Goal: Task Accomplishment & Management: Use online tool/utility

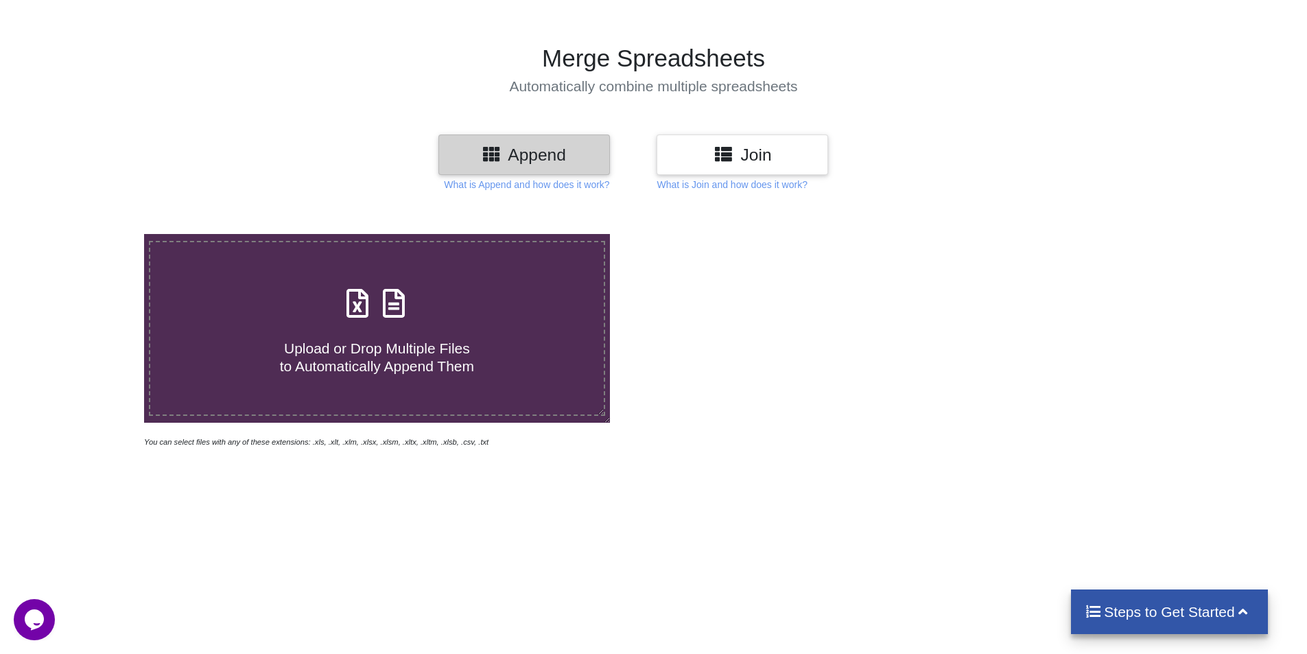
click at [375, 300] on span at bounding box center [376, 304] width 73 height 32
click at [93, 234] on input "Upload or Drop Multiple Files to Automatically Append Them" at bounding box center [93, 234] width 0 height 0
type input "C:\fakepath\ORIGINAL-2025 PS UPS Daywise feeding orginal - Copy.xlsx"
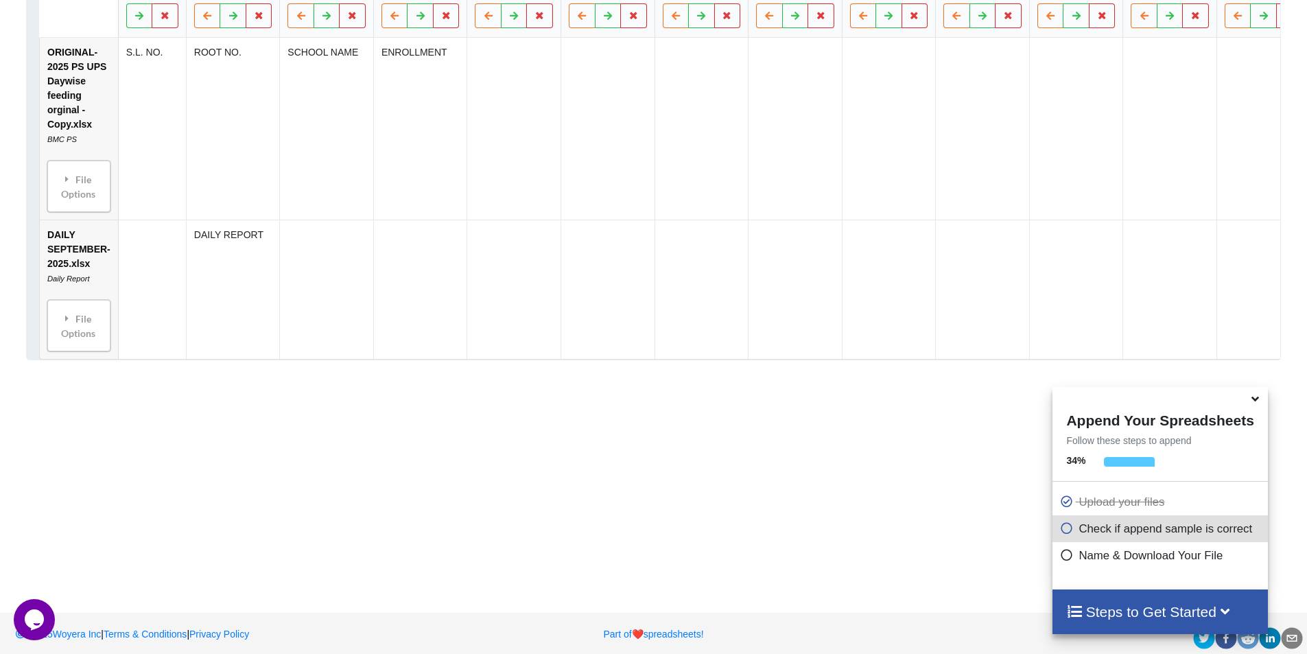
scroll to position [812, 0]
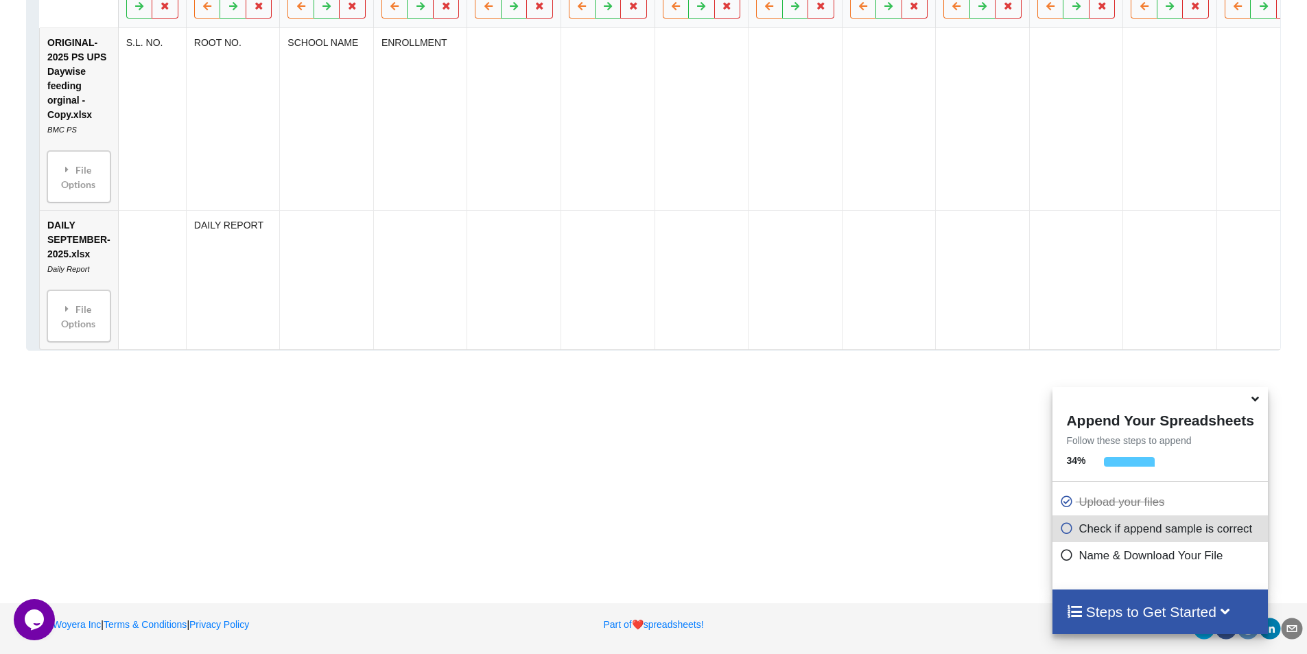
click at [1260, 398] on icon at bounding box center [1255, 396] width 14 height 12
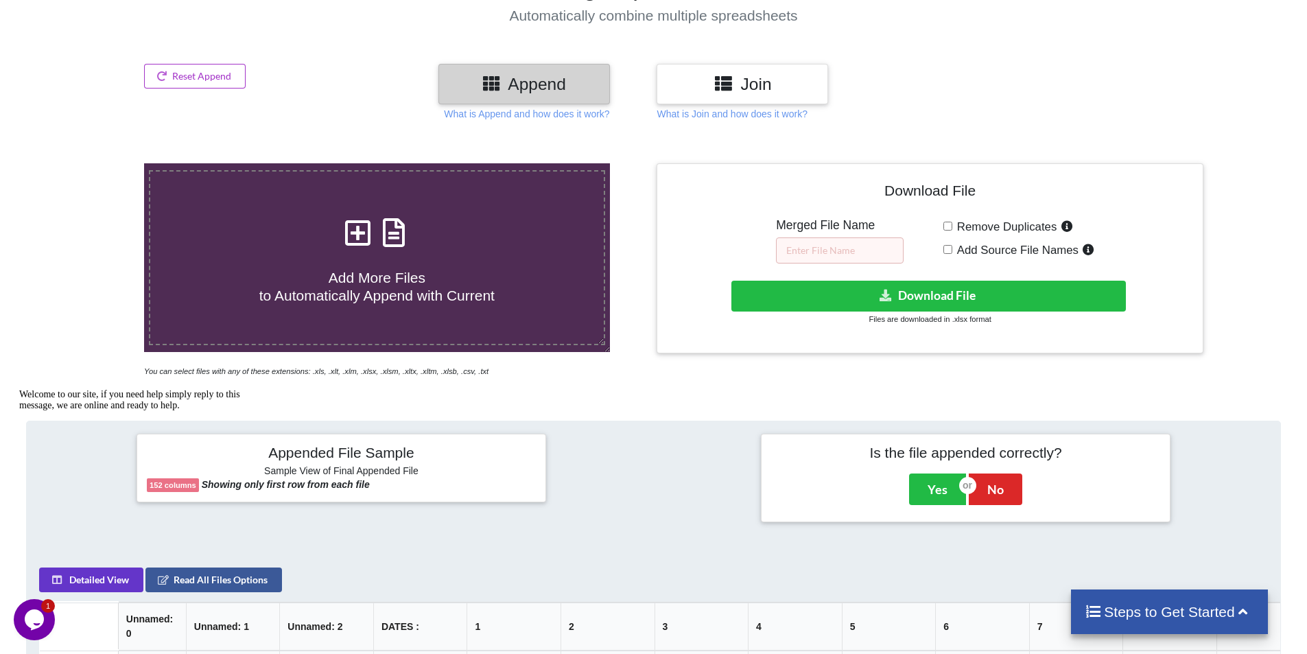
scroll to position [126, 0]
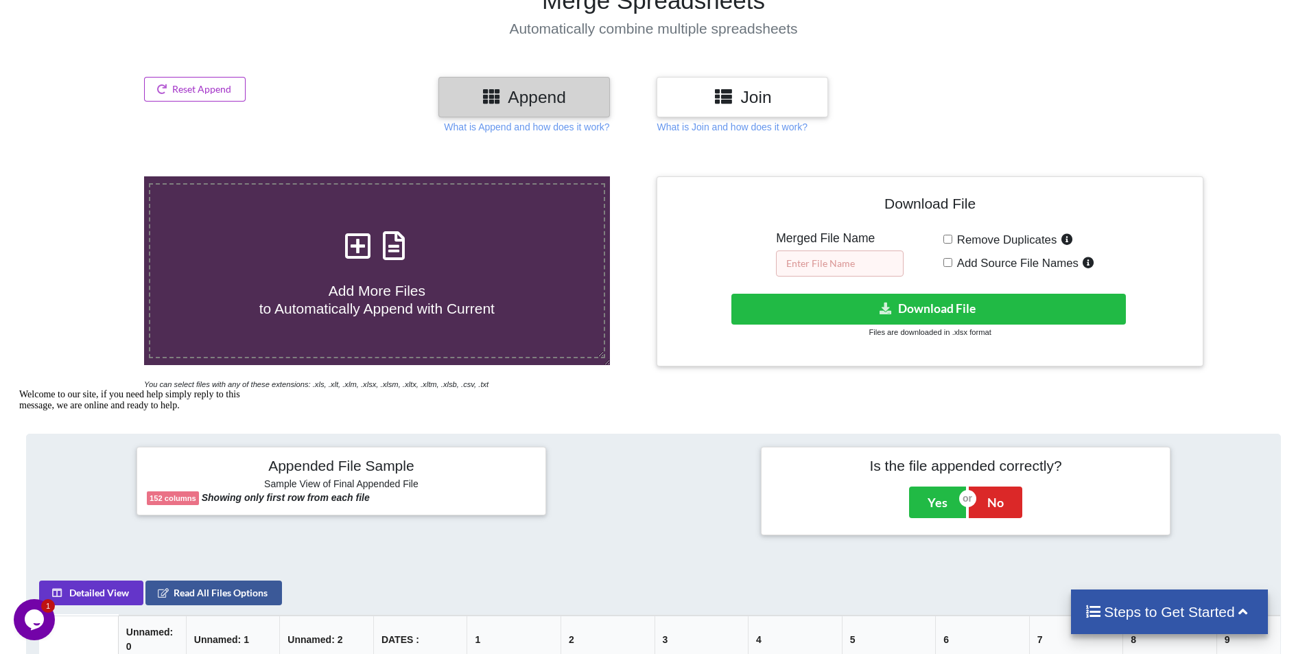
click at [820, 264] on input "text" at bounding box center [840, 263] width 128 height 26
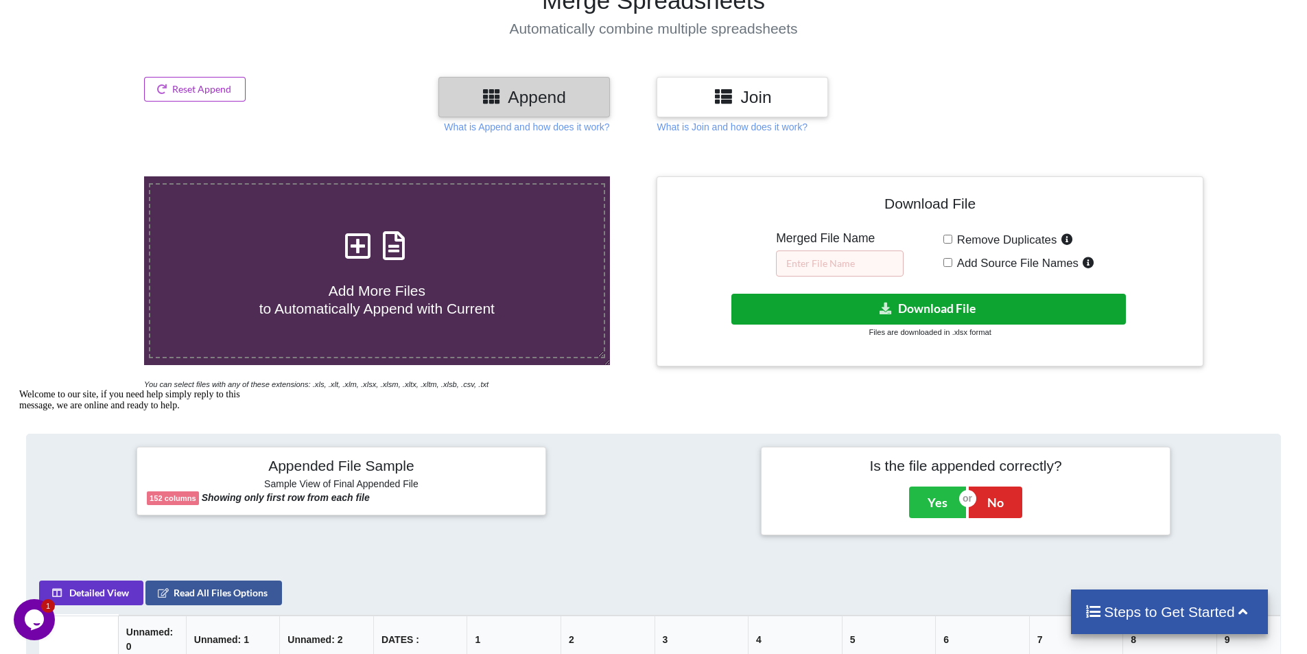
click at [933, 307] on button "Download File" at bounding box center [928, 309] width 395 height 31
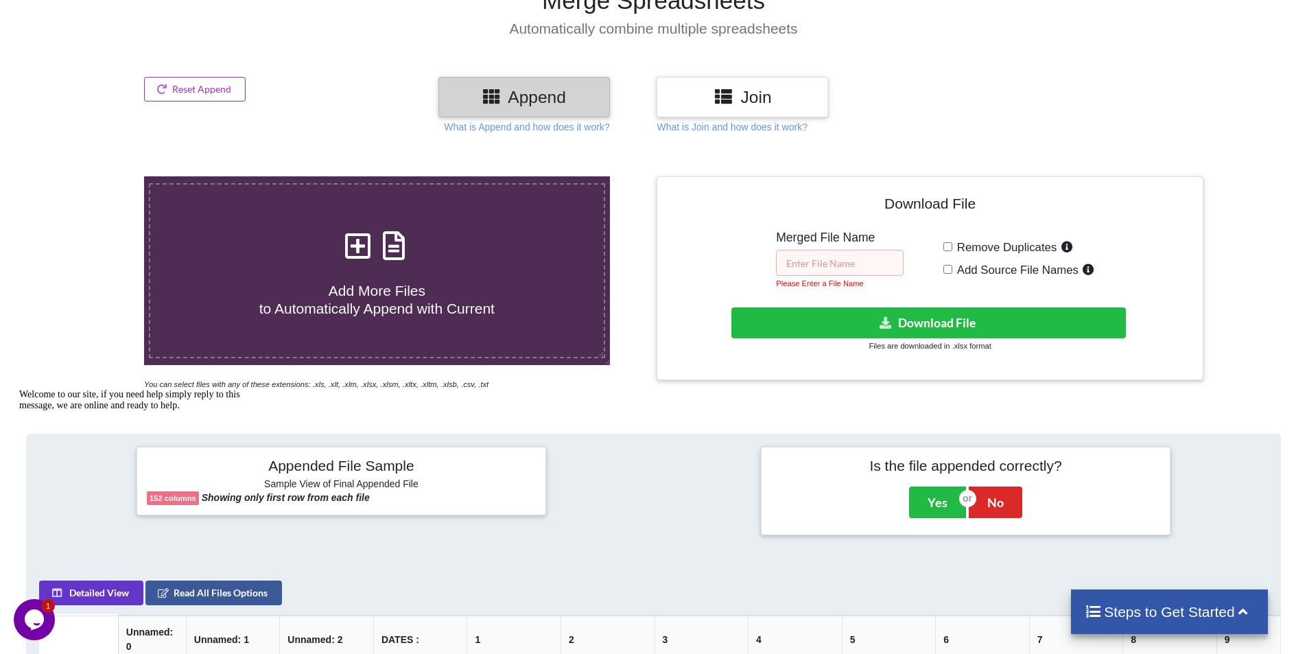
click at [827, 268] on input "text" at bounding box center [840, 263] width 128 height 26
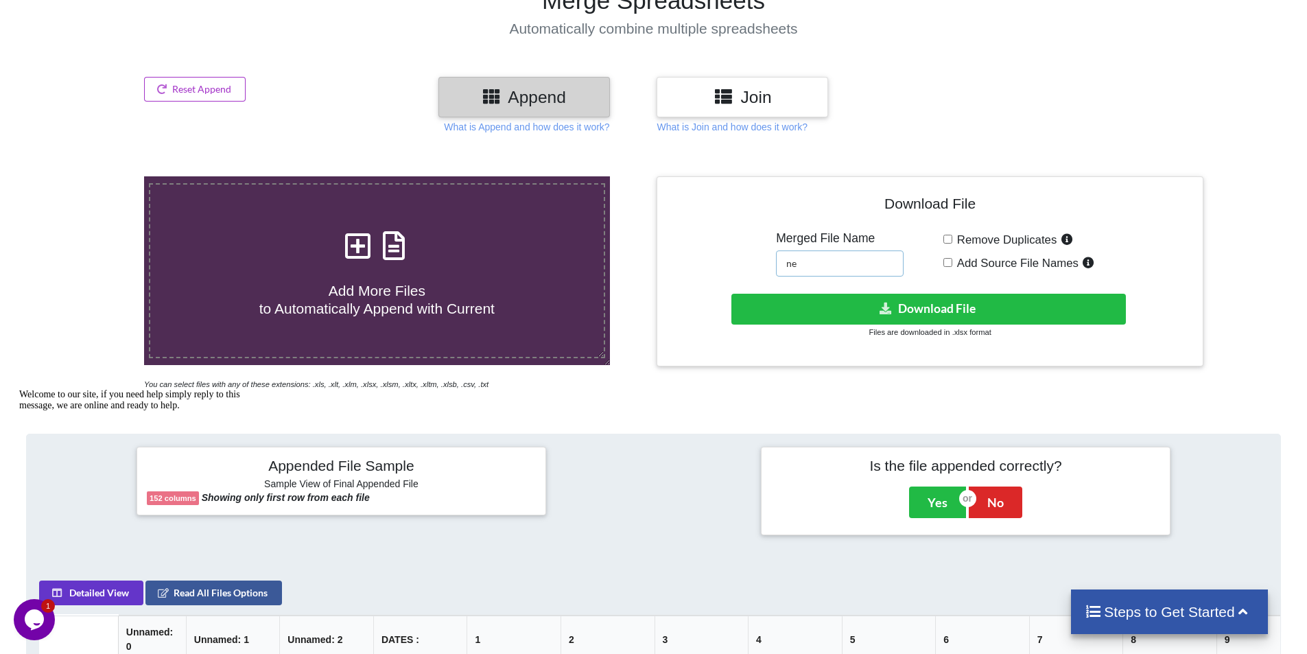
type input "n"
type input "NEW FILE"
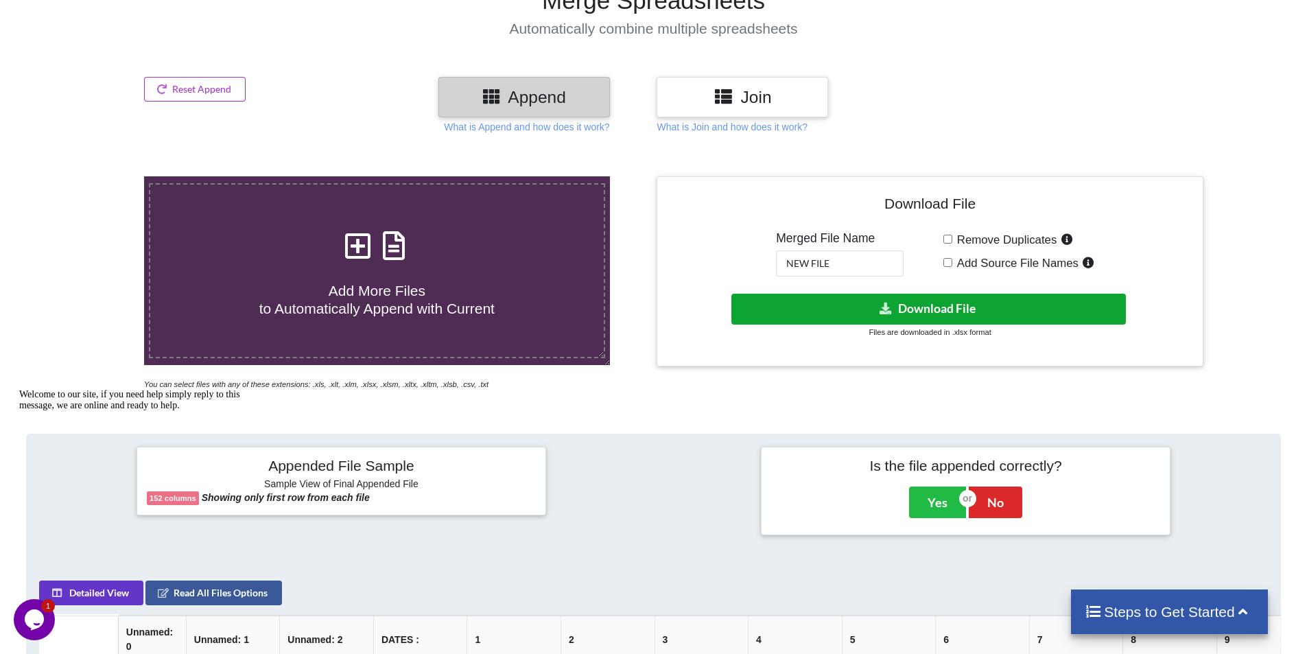
click at [907, 307] on button "Download File" at bounding box center [928, 309] width 395 height 31
